Goal: Information Seeking & Learning: Learn about a topic

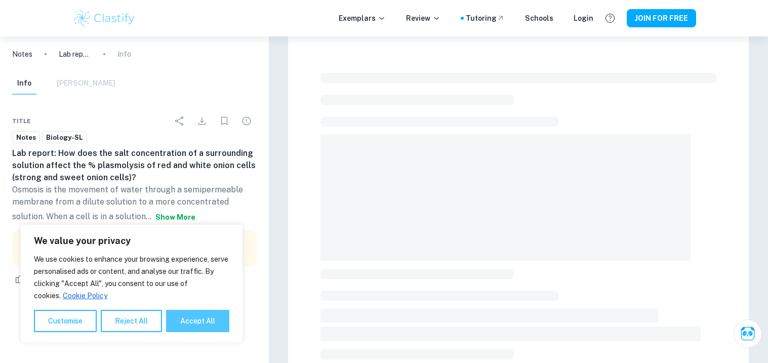
click at [203, 316] on button "Accept All" at bounding box center [197, 321] width 63 height 22
checkbox input "true"
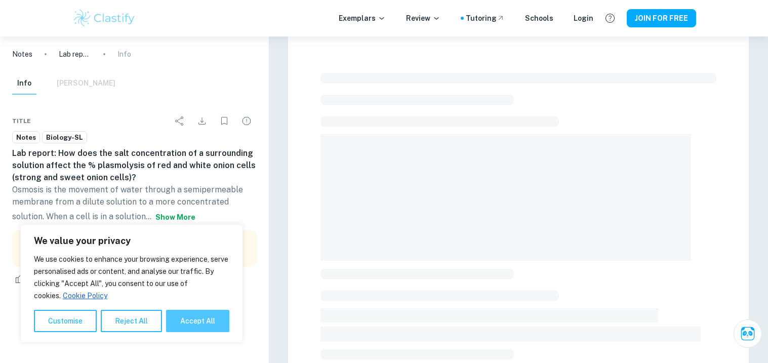
checkbox input "true"
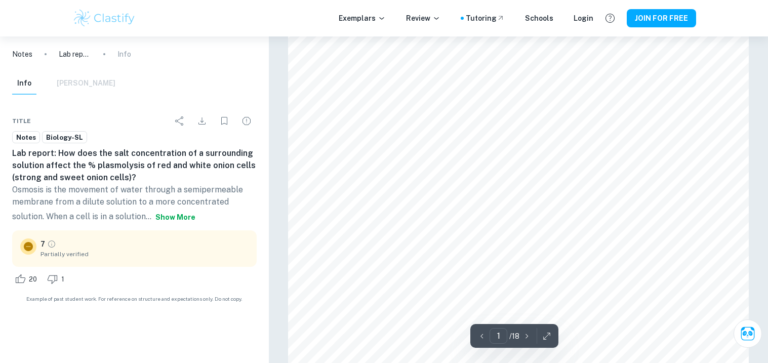
scroll to position [94, 0]
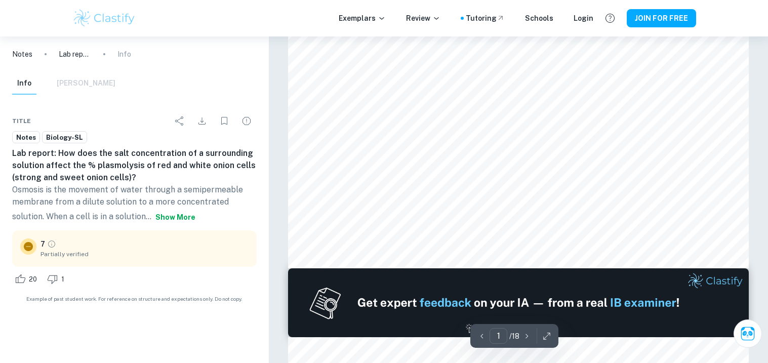
type input "2"
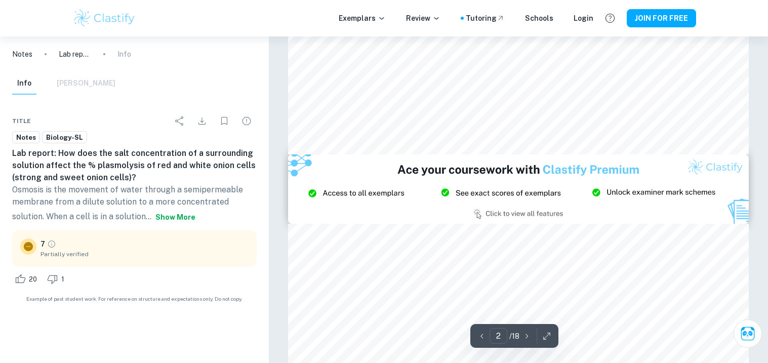
scroll to position [1114, 0]
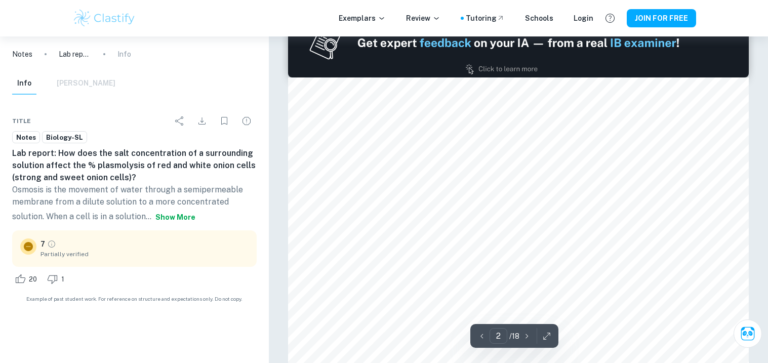
scroll to position [593, 0]
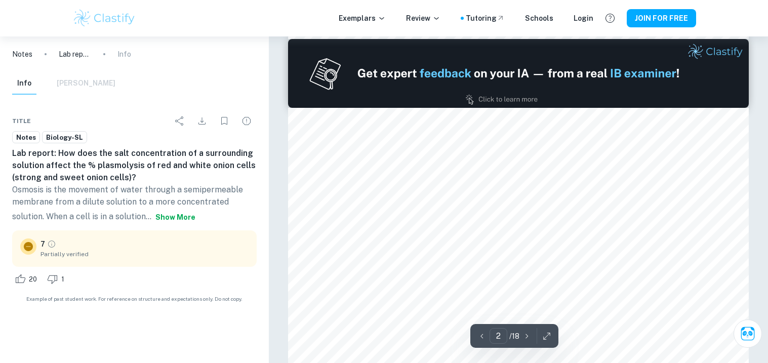
type input "1"
